Goal: Task Accomplishment & Management: Use online tool/utility

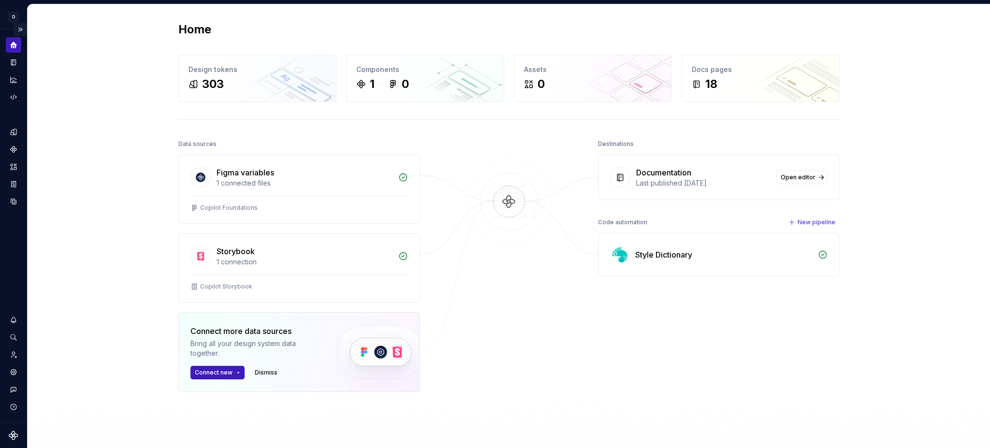
click at [20, 28] on button "Expand sidebar" at bounding box center [21, 30] width 14 height 14
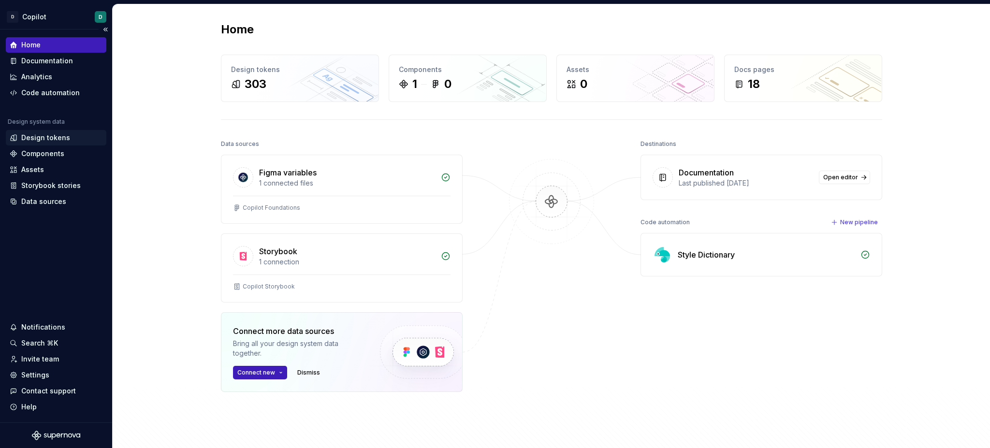
click at [37, 140] on div "Design tokens" at bounding box center [45, 138] width 49 height 10
click at [48, 140] on div "Design tokens" at bounding box center [45, 138] width 49 height 10
click at [21, 136] on div "Design tokens" at bounding box center [56, 138] width 93 height 10
click at [20, 136] on div "Design tokens" at bounding box center [56, 138] width 93 height 10
click at [21, 136] on div "Design tokens" at bounding box center [56, 138] width 93 height 10
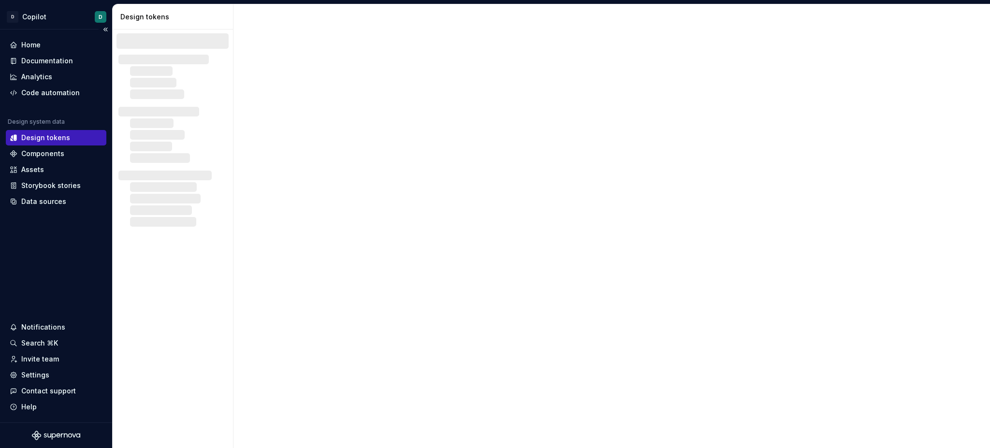
click at [21, 136] on div "Design tokens" at bounding box center [56, 138] width 93 height 10
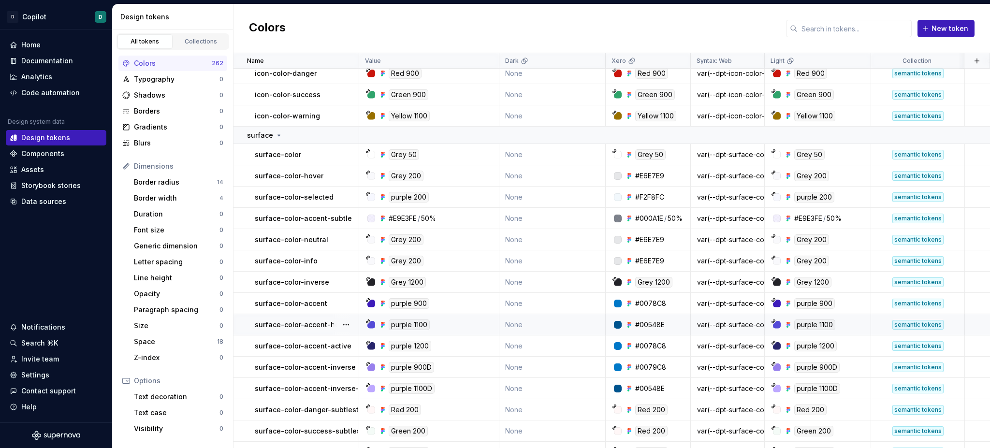
scroll to position [4396, 0]
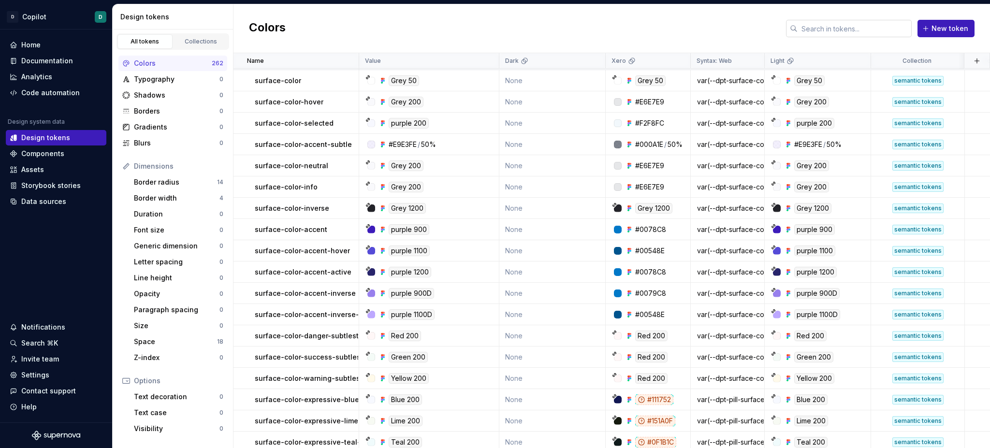
click at [839, 29] on input "text" at bounding box center [855, 28] width 114 height 17
paste input "border-color-focus"
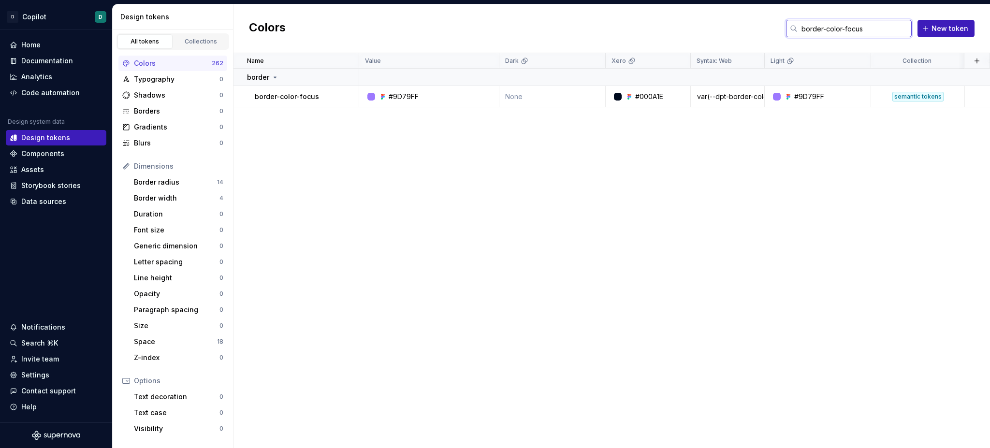
scroll to position [0, 0]
click at [824, 25] on input "border-color-focus" at bounding box center [855, 28] width 114 height 17
paste input "surface-color-accent-subtle"
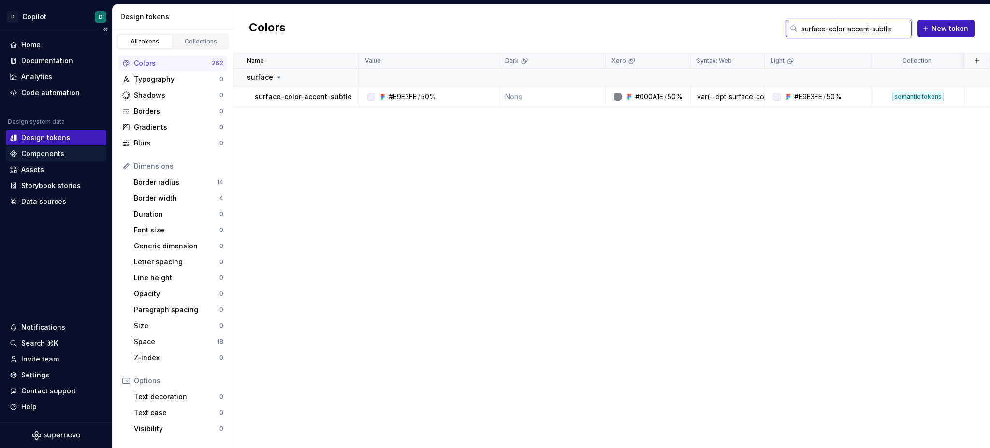
type input "surface-color-accent-subtle"
drag, startPoint x: 689, startPoint y: 95, endPoint x: 636, endPoint y: 93, distance: 53.2
click at [636, 93] on div "#000A1E / 50%" at bounding box center [651, 97] width 78 height 10
copy div "#000A1E / 50%"
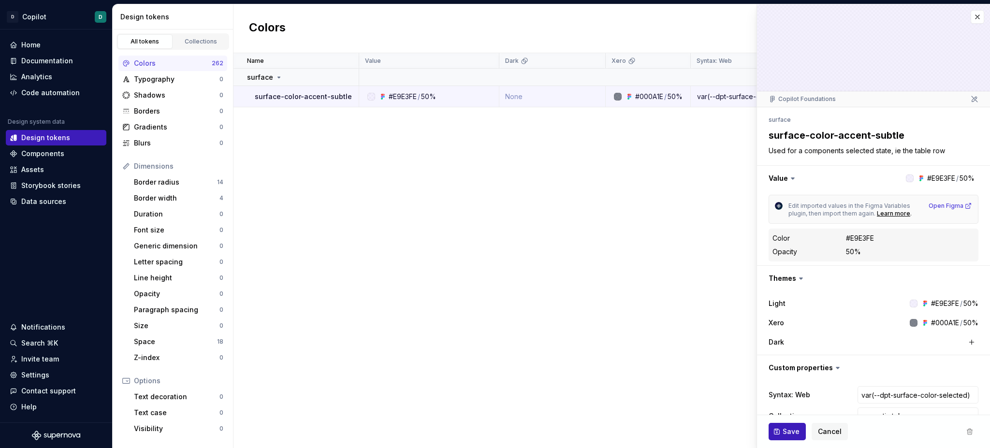
type textarea "*"
